Goal: Task Accomplishment & Management: Manage account settings

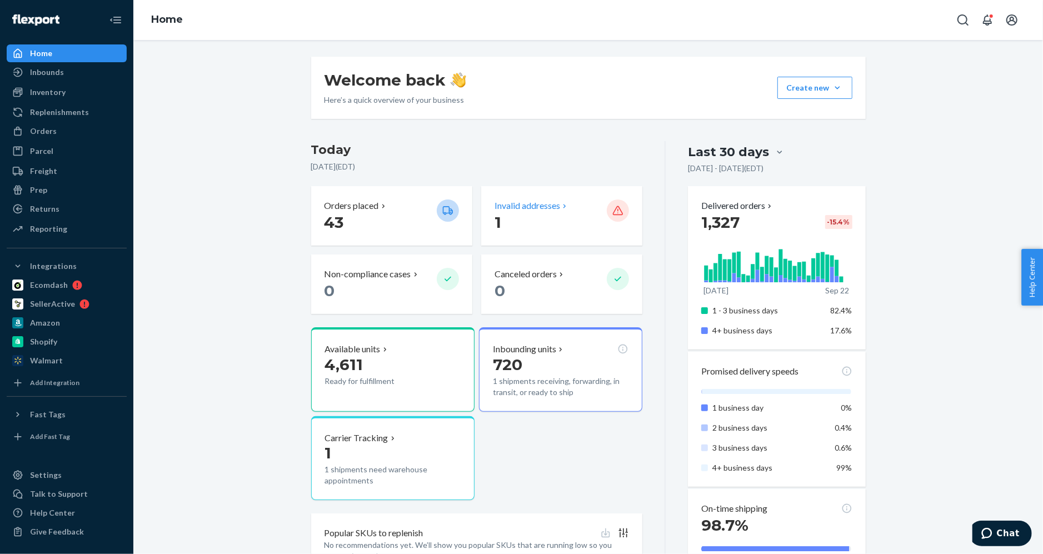
click at [527, 203] on p "Invalid addresses" at bounding box center [528, 206] width 66 height 13
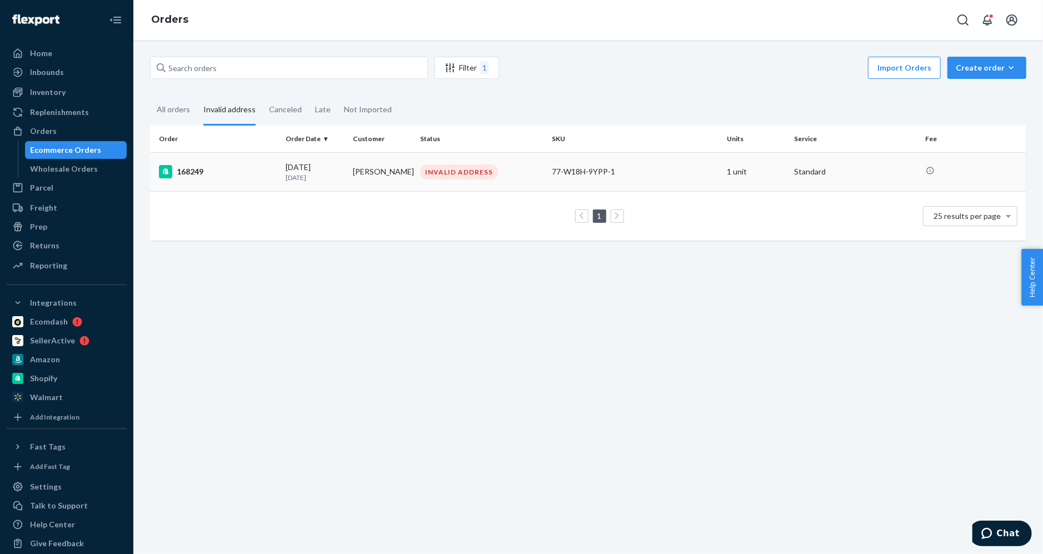
click at [197, 171] on div "168249" at bounding box center [218, 171] width 118 height 13
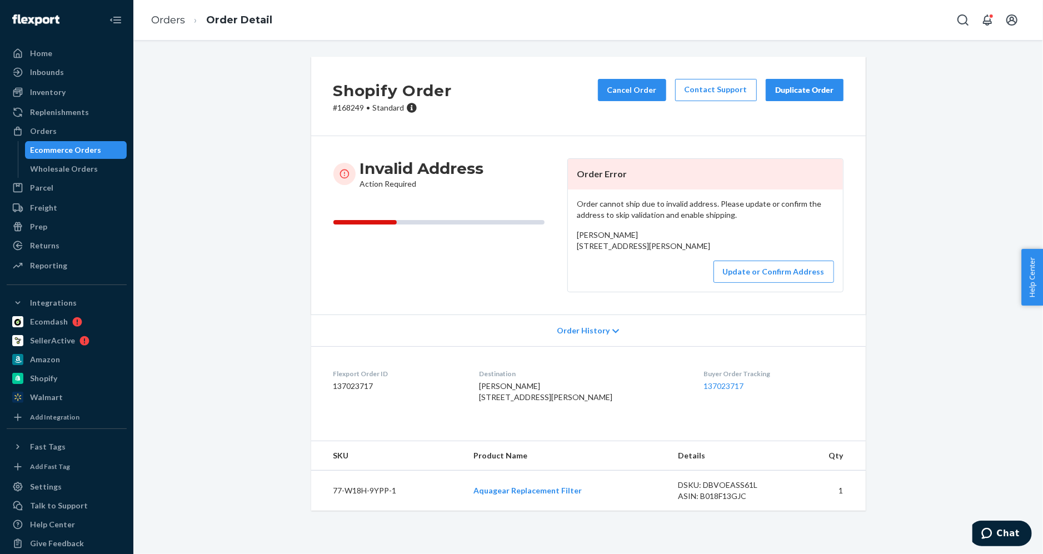
scroll to position [13, 0]
click at [773, 278] on button "Update or Confirm Address" at bounding box center [774, 272] width 121 height 22
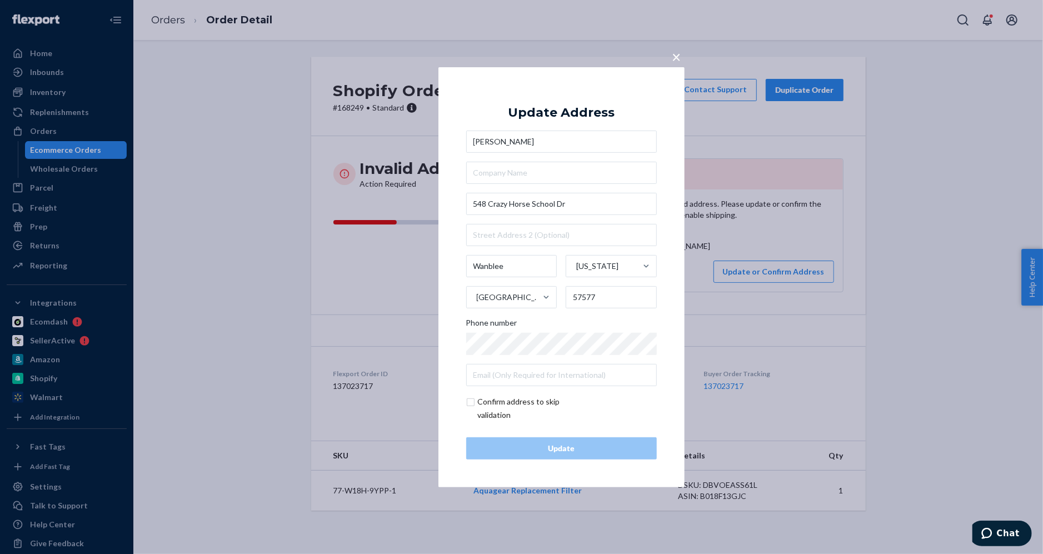
click at [475, 400] on input "checkbox" at bounding box center [530, 408] width 129 height 27
checkbox input "true"
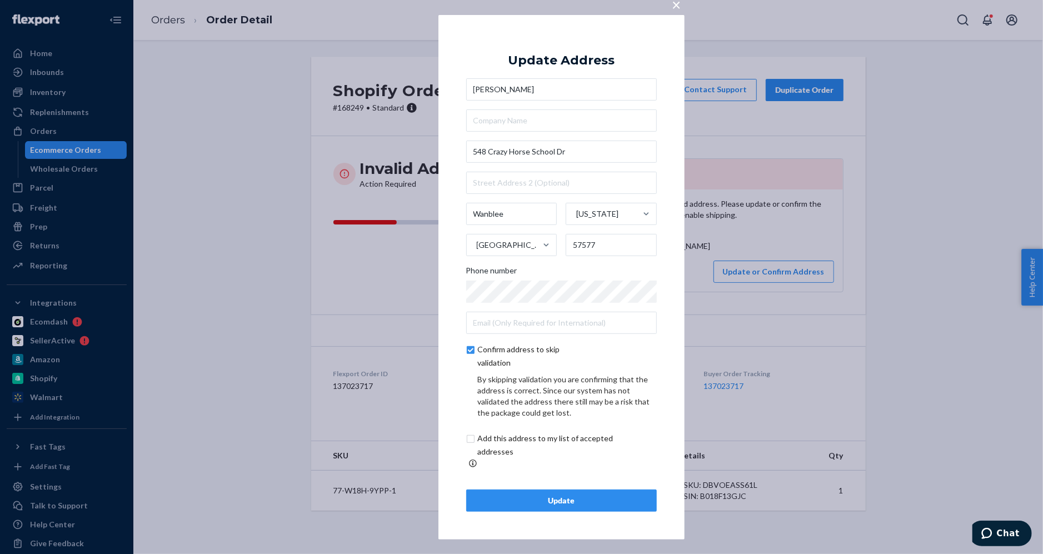
click at [556, 495] on div "Update" at bounding box center [562, 500] width 172 height 11
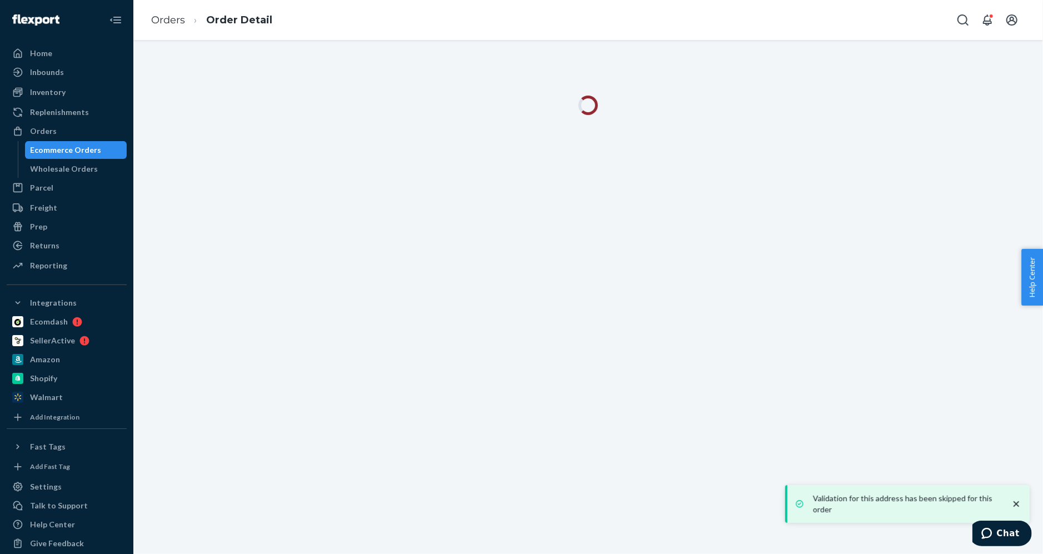
scroll to position [0, 0]
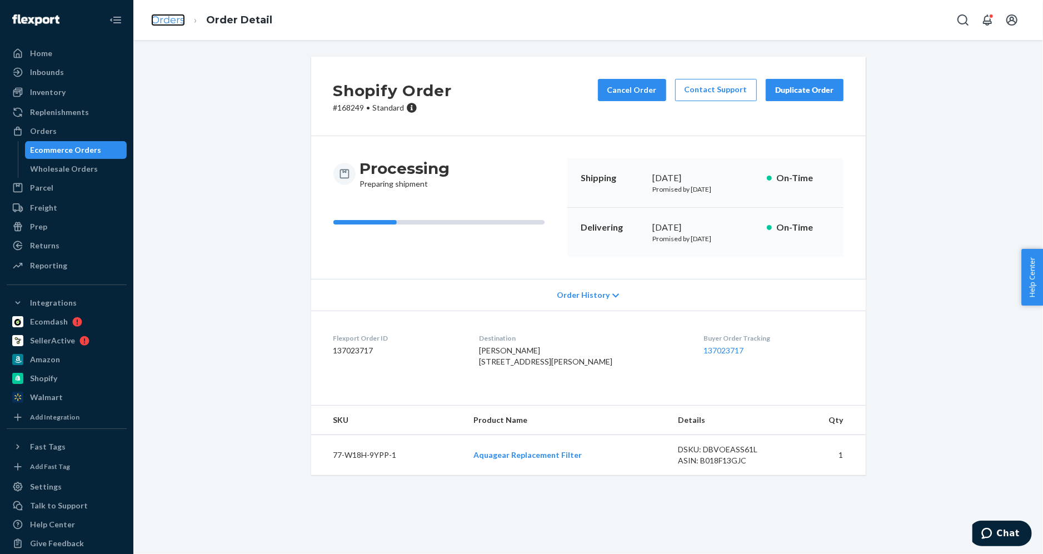
click at [175, 23] on link "Orders" at bounding box center [168, 20] width 34 height 12
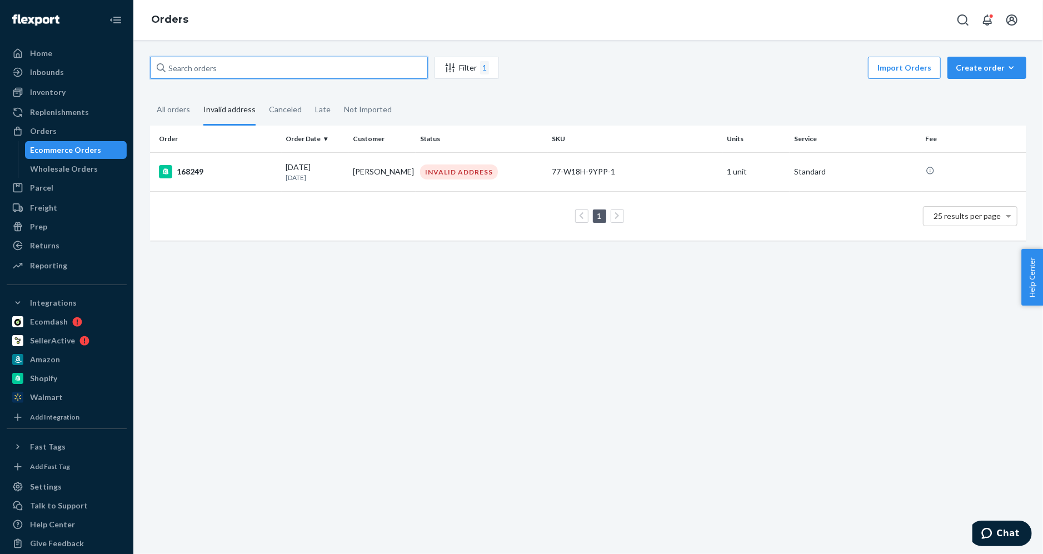
click at [265, 70] on input "text" at bounding box center [289, 68] width 278 height 22
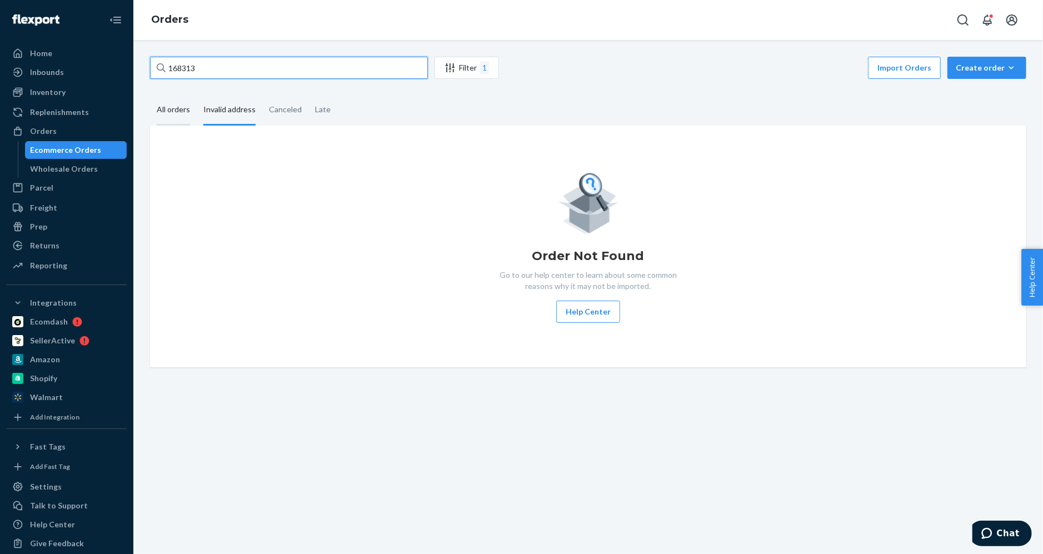
type input "168313"
click at [175, 105] on div "All orders" at bounding box center [173, 110] width 33 height 31
click at [150, 95] on input "All orders" at bounding box center [150, 95] width 0 height 0
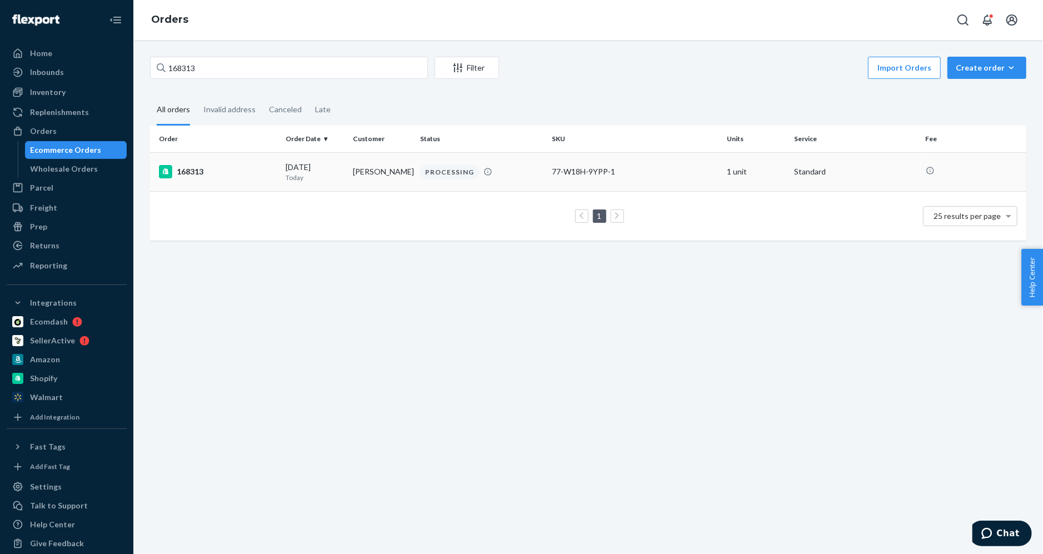
click at [185, 173] on div "168313" at bounding box center [218, 171] width 118 height 13
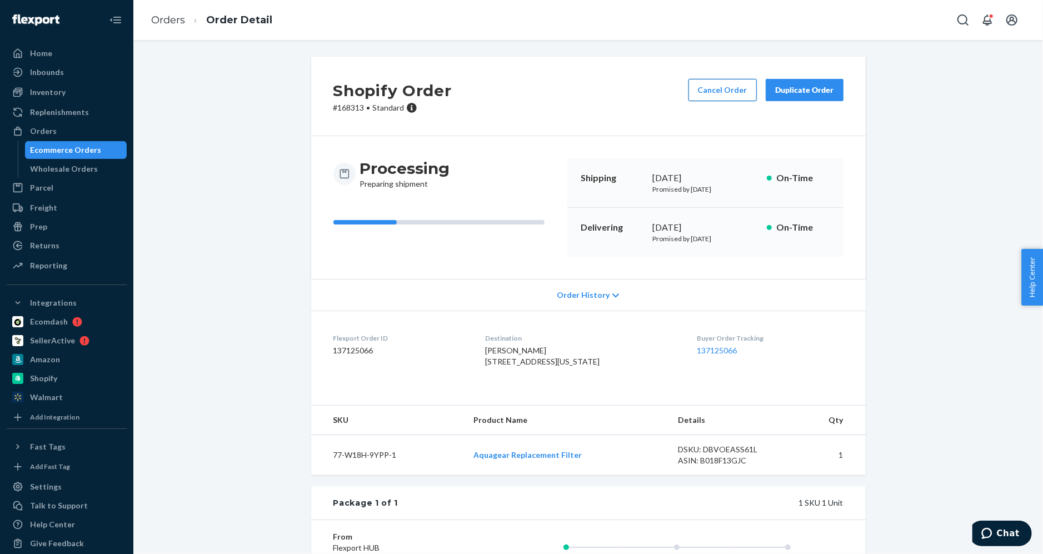
click at [722, 95] on button "Cancel Order" at bounding box center [723, 90] width 68 height 22
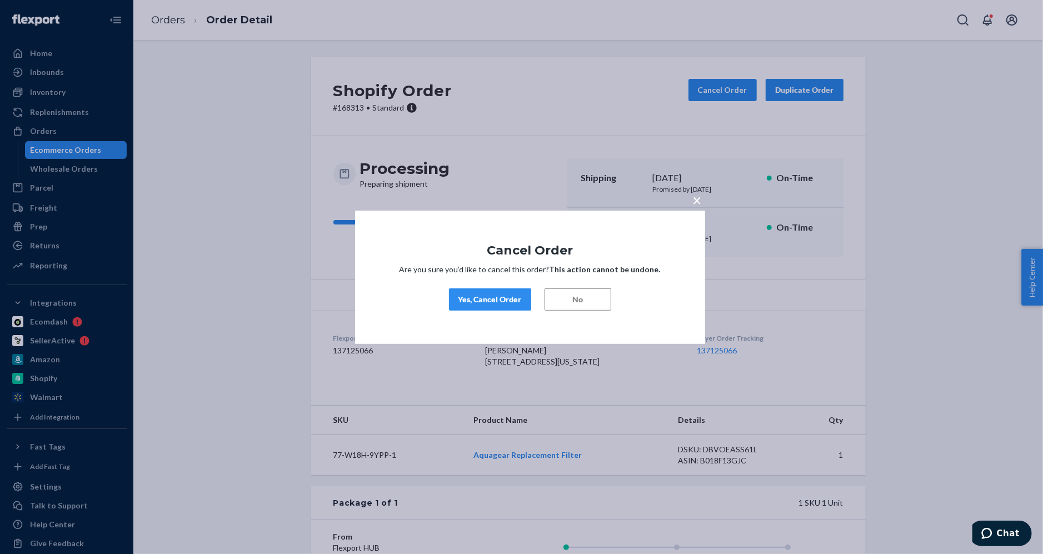
click at [481, 298] on div "Yes, Cancel Order" at bounding box center [490, 299] width 63 height 11
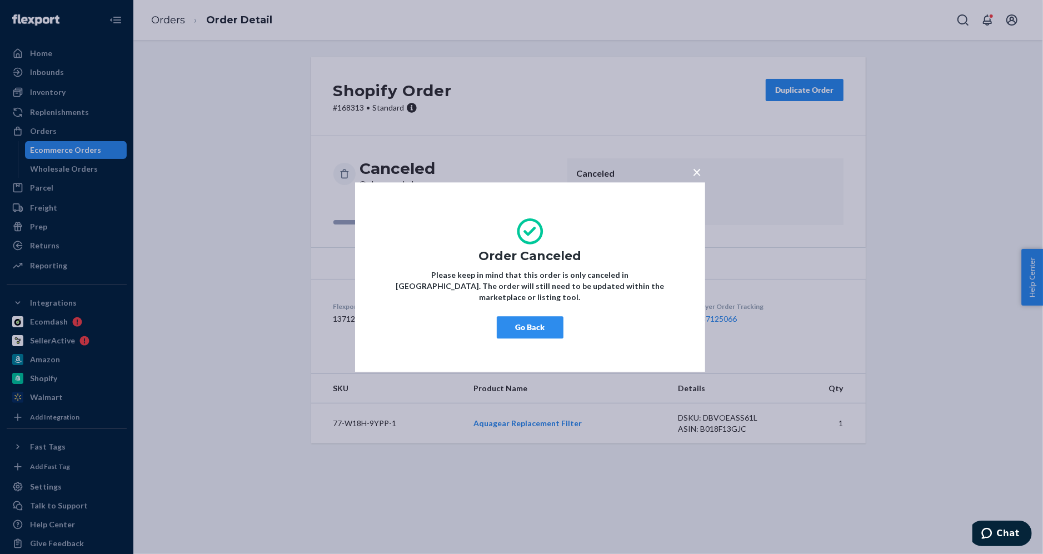
click at [525, 326] on button "Go Back" at bounding box center [530, 327] width 67 height 22
